Goal: Task Accomplishment & Management: Use online tool/utility

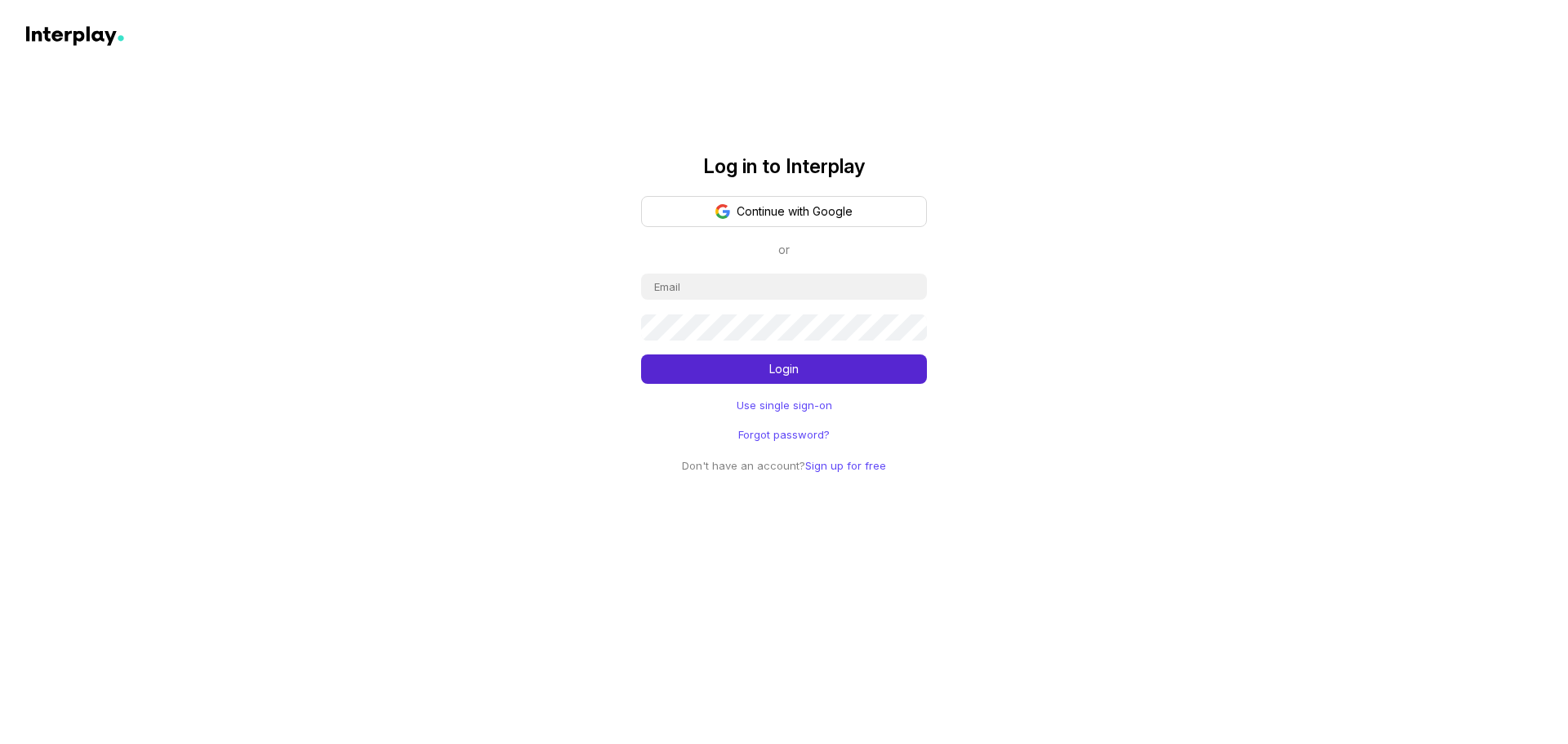
click at [784, 398] on link "Use single sign-on" at bounding box center [784, 405] width 95 height 16
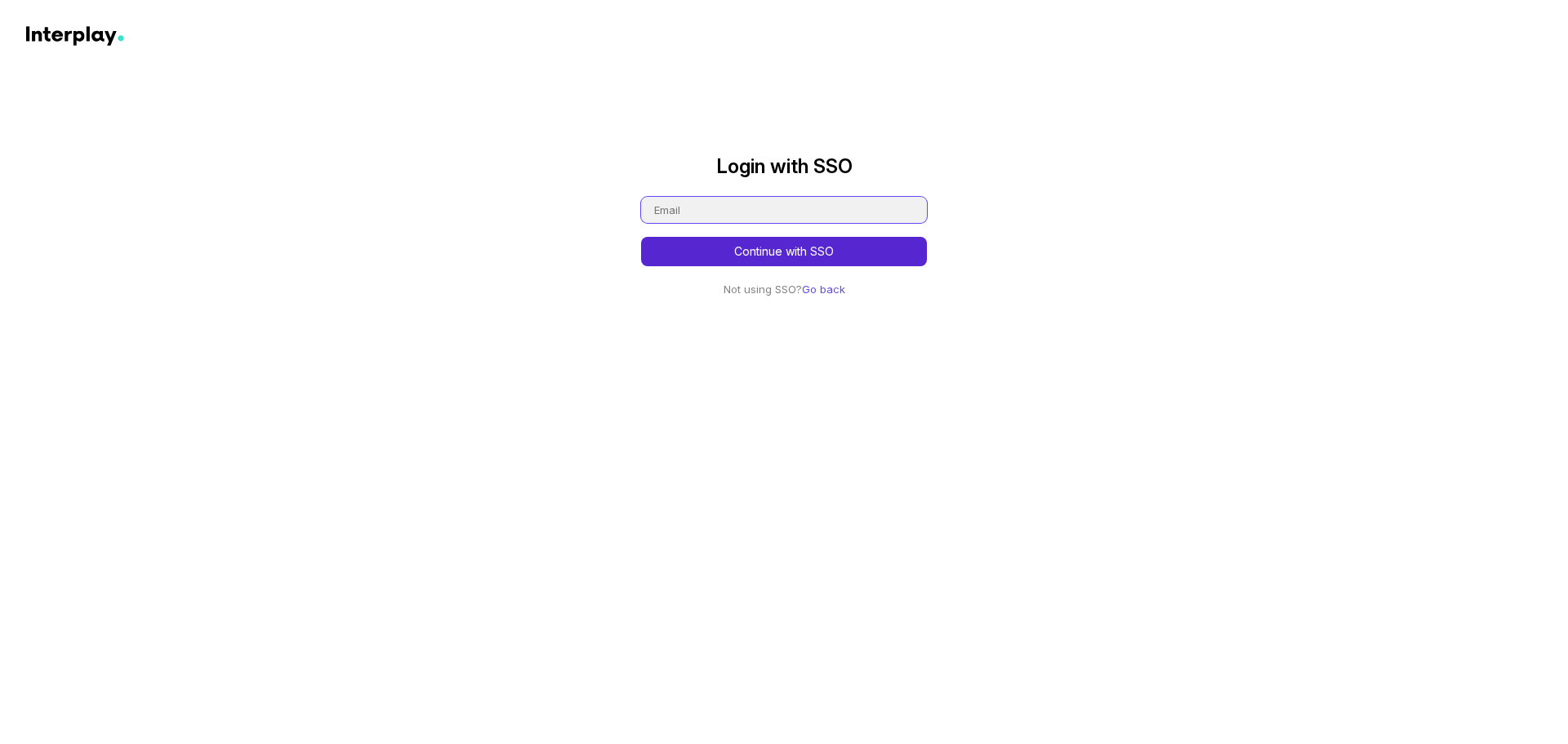
click at [822, 219] on input "email" at bounding box center [784, 209] width 286 height 26
click at [804, 209] on input "email" at bounding box center [784, 209] width 286 height 26
type input "ayush.pal@nielsen"
click at [641, 237] on button "Continue with SSO" at bounding box center [784, 252] width 286 height 30
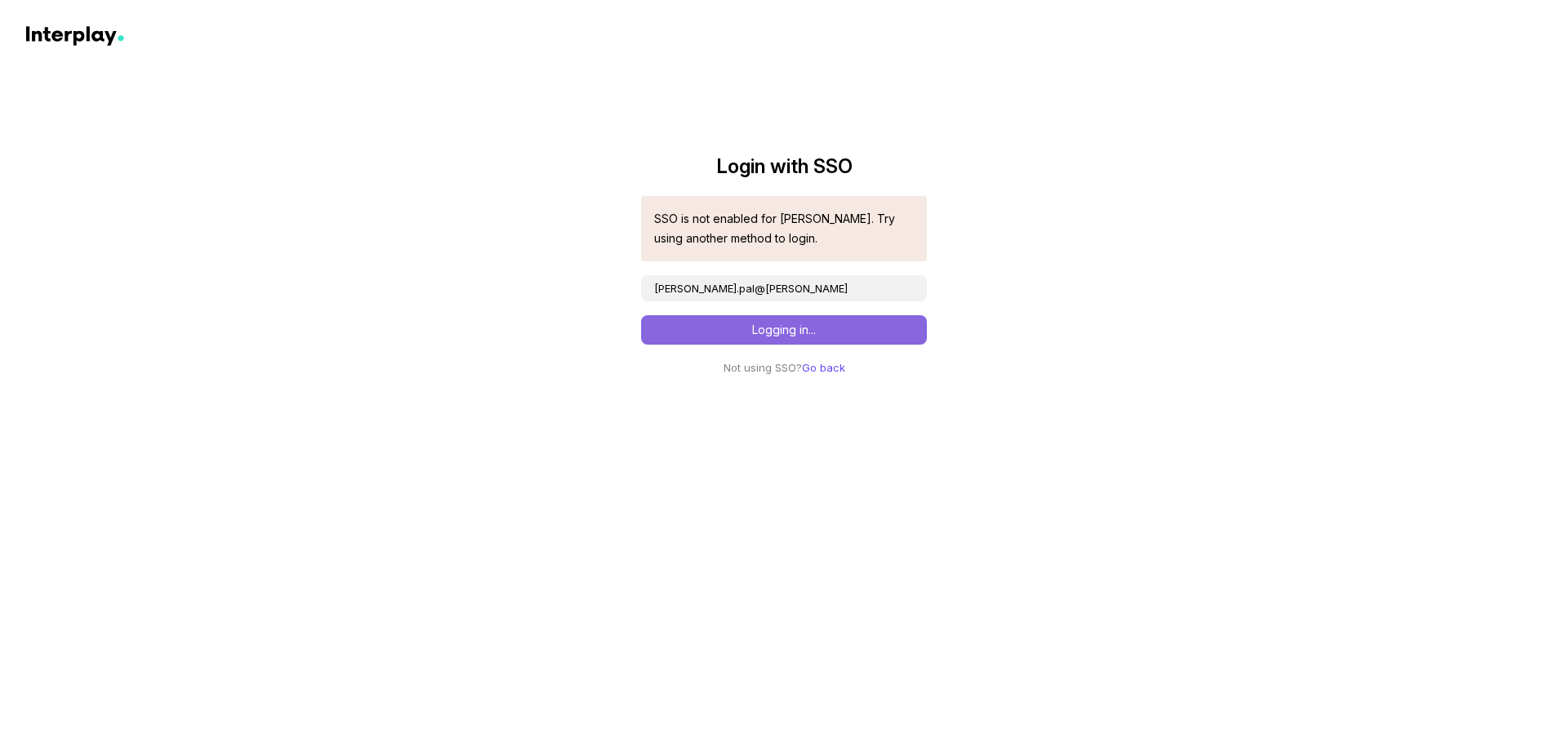
drag, startPoint x: 24, startPoint y: 26, endPoint x: 161, endPoint y: 26, distance: 137.0
click at [161, 26] on div "Login with SSO SSO is not enabled for nielsen. Try using another method to logi…" at bounding box center [784, 189] width 1568 height 377
